Goal: Answer question/provide support

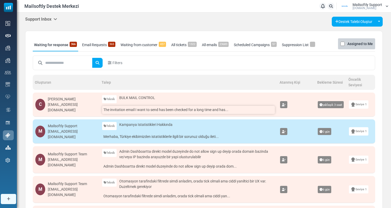
click at [166, 110] on link "The invitation email I want to send has been checked for a long time and has..." at bounding box center [188, 110] width 173 height 8
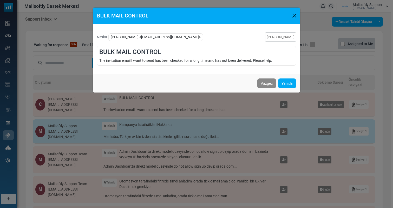
click at [191, 111] on div "BULK MAIL CONTROL Kimden : [PERSON_NAME] <[EMAIL_ADDRESS][DOMAIN_NAME]> Talebi …" at bounding box center [196, 104] width 393 height 208
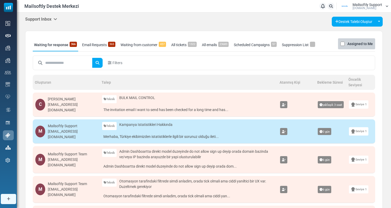
click at [159, 64] on div "Filters" at bounding box center [204, 63] width 338 height 10
